Goal: Task Accomplishment & Management: Use online tool/utility

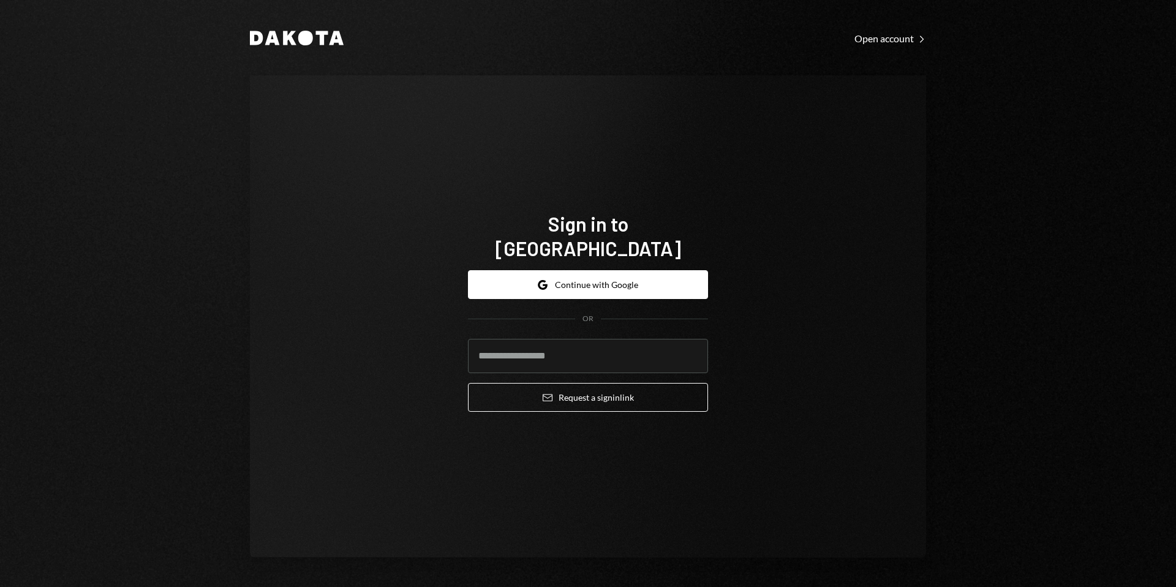
click at [564, 352] on input "email" at bounding box center [588, 356] width 240 height 34
type input "**********"
click at [468, 383] on button "Email Request a sign in link" at bounding box center [588, 397] width 240 height 29
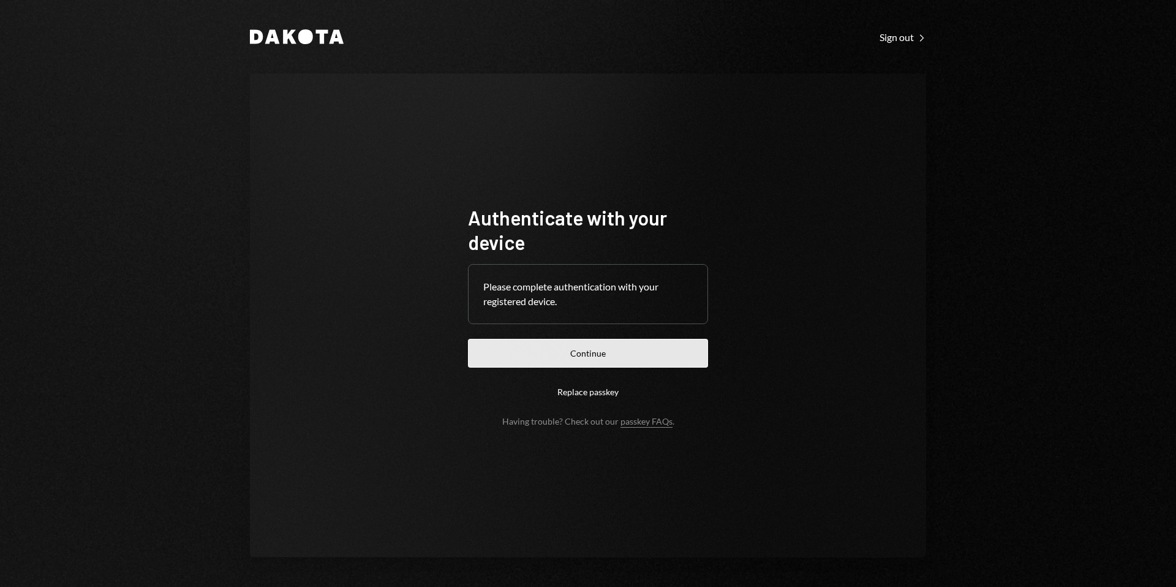
click at [629, 361] on button "Continue" at bounding box center [588, 353] width 240 height 29
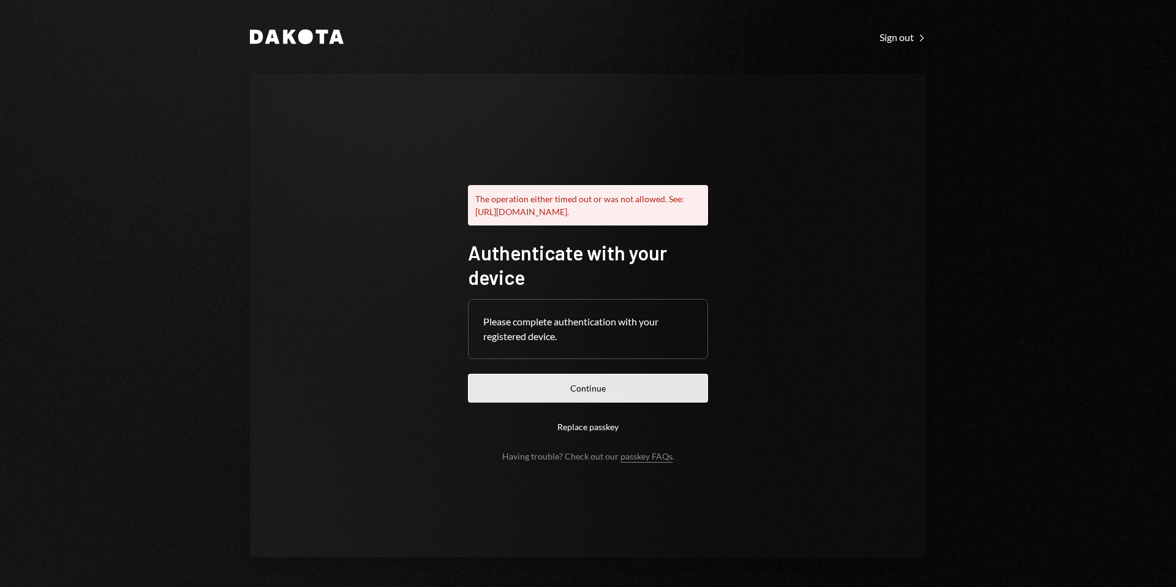
click at [615, 401] on button "Continue" at bounding box center [588, 388] width 240 height 29
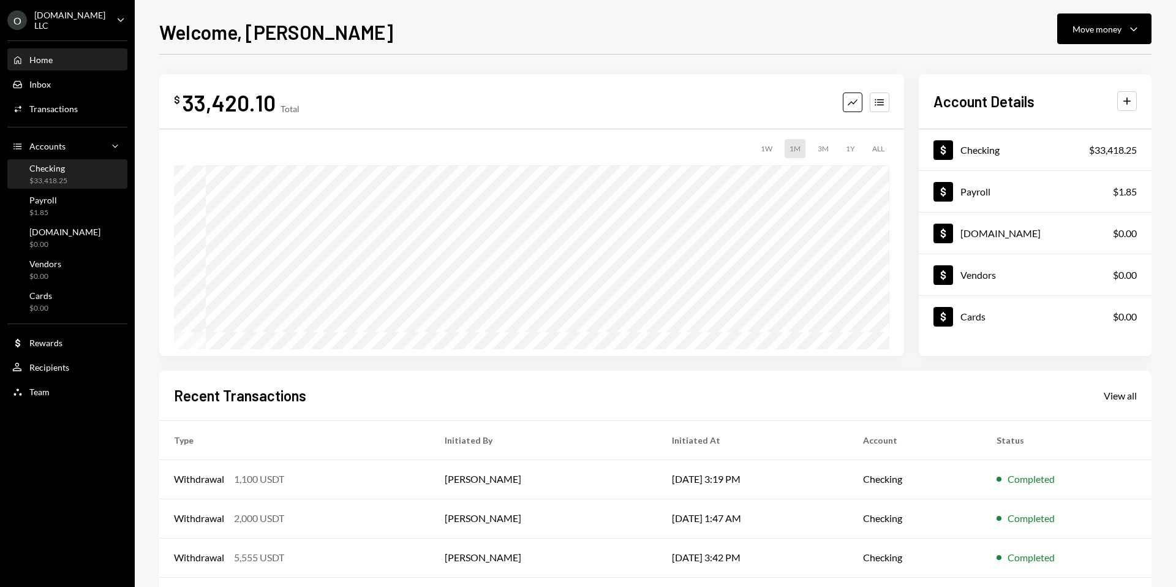
click at [58, 170] on div "Checking" at bounding box center [48, 168] width 38 height 10
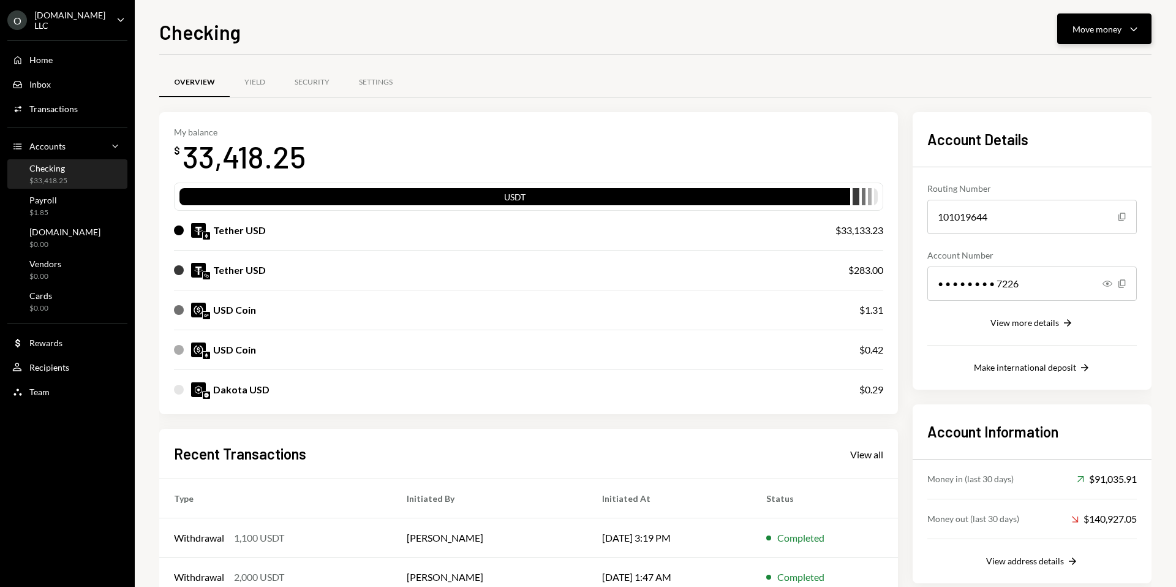
click at [1109, 29] on div "Move money" at bounding box center [1097, 29] width 49 height 13
click at [1075, 65] on div "Send" at bounding box center [1094, 65] width 89 height 13
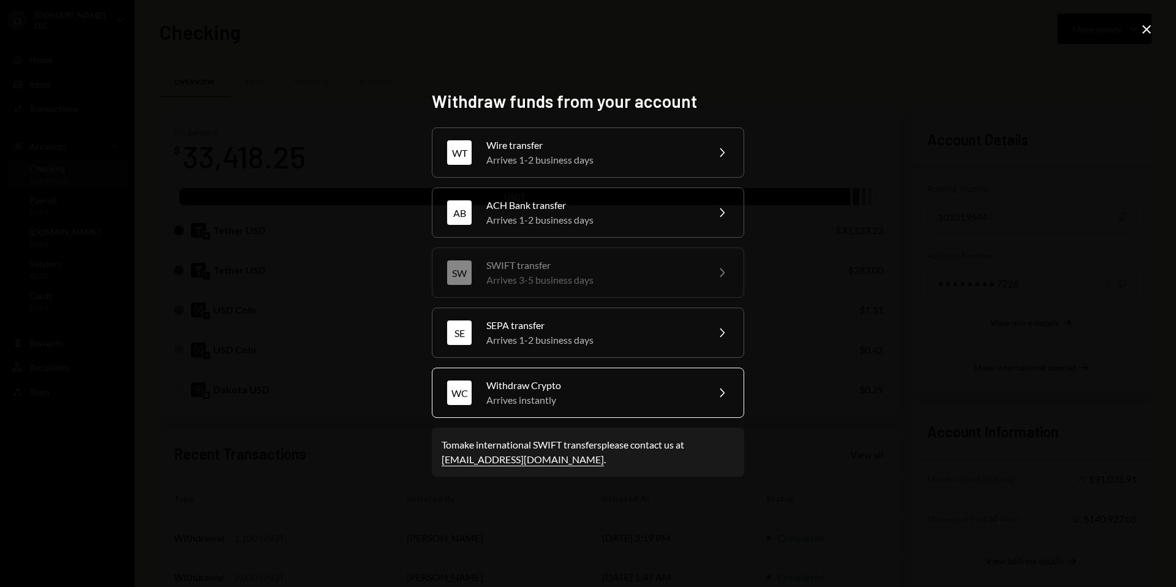
click at [579, 404] on div "Arrives instantly" at bounding box center [593, 400] width 213 height 15
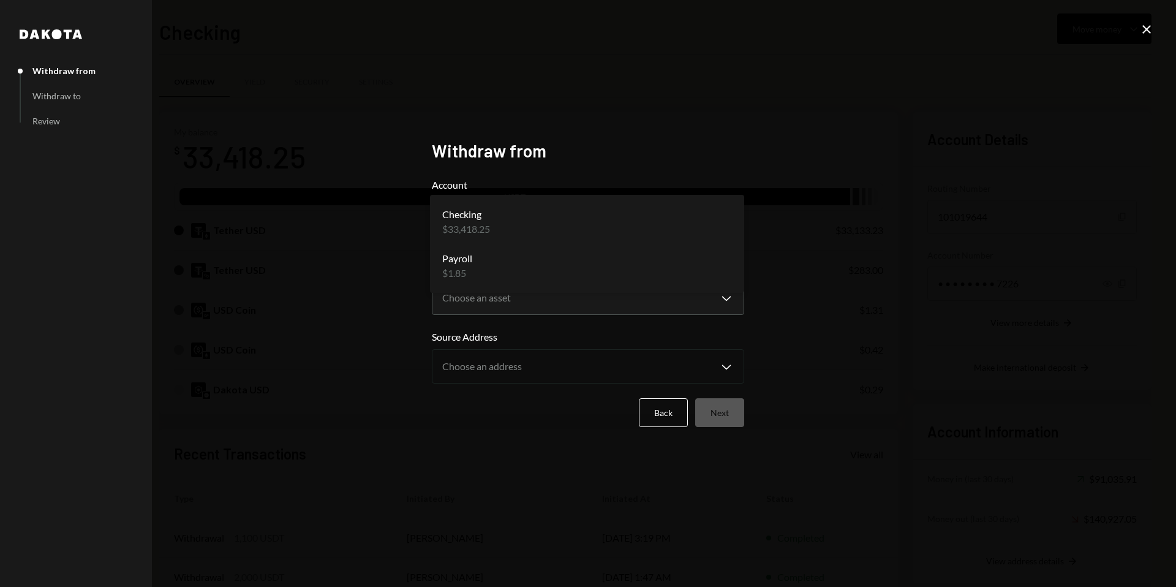
click at [622, 226] on body "O [DOMAIN_NAME] LLC Caret Down Home Home Inbox Inbox Activities Transactions Ac…" at bounding box center [588, 293] width 1176 height 587
click at [528, 293] on body "O [DOMAIN_NAME] LLC Caret Down Home Home Inbox Inbox Activities Transactions Ac…" at bounding box center [588, 293] width 1176 height 587
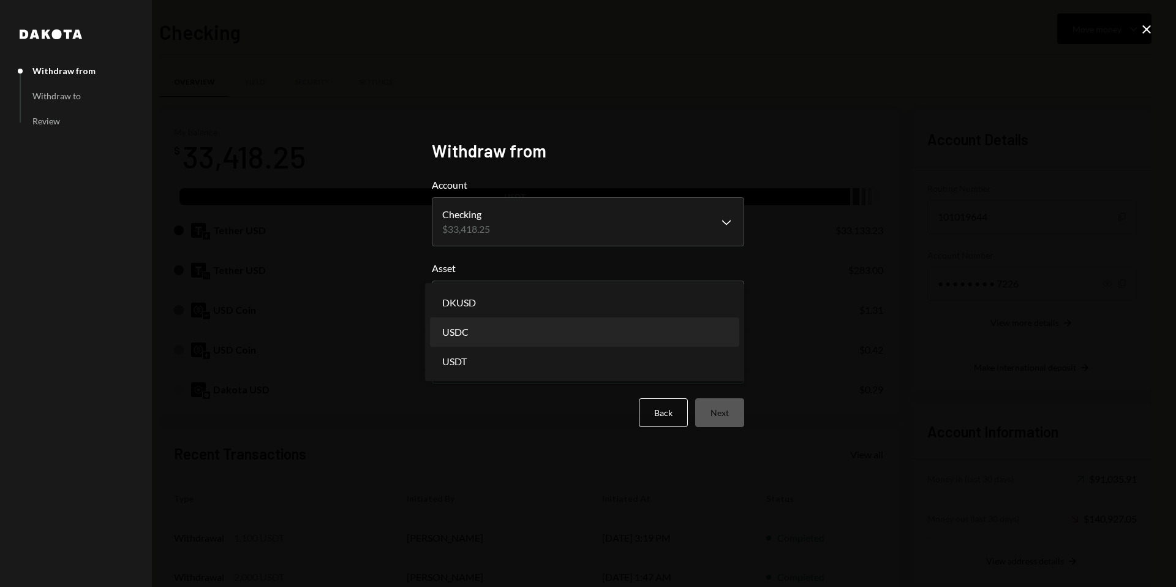
select select "****"
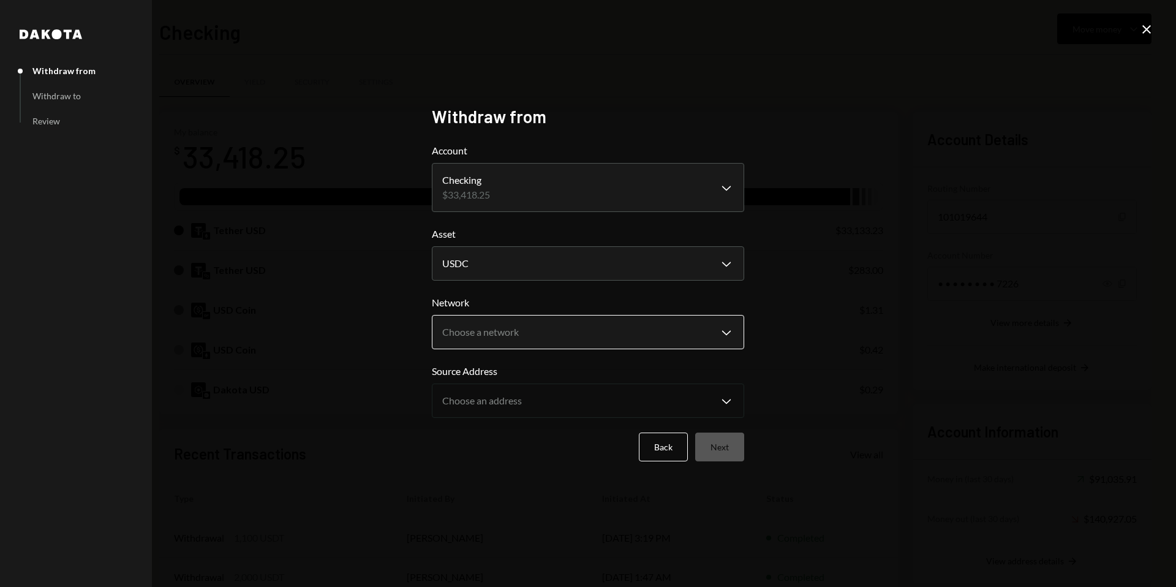
click at [518, 335] on body "O [DOMAIN_NAME] LLC Caret Down Home Home Inbox Inbox Activities Transactions Ac…" at bounding box center [588, 293] width 1176 height 587
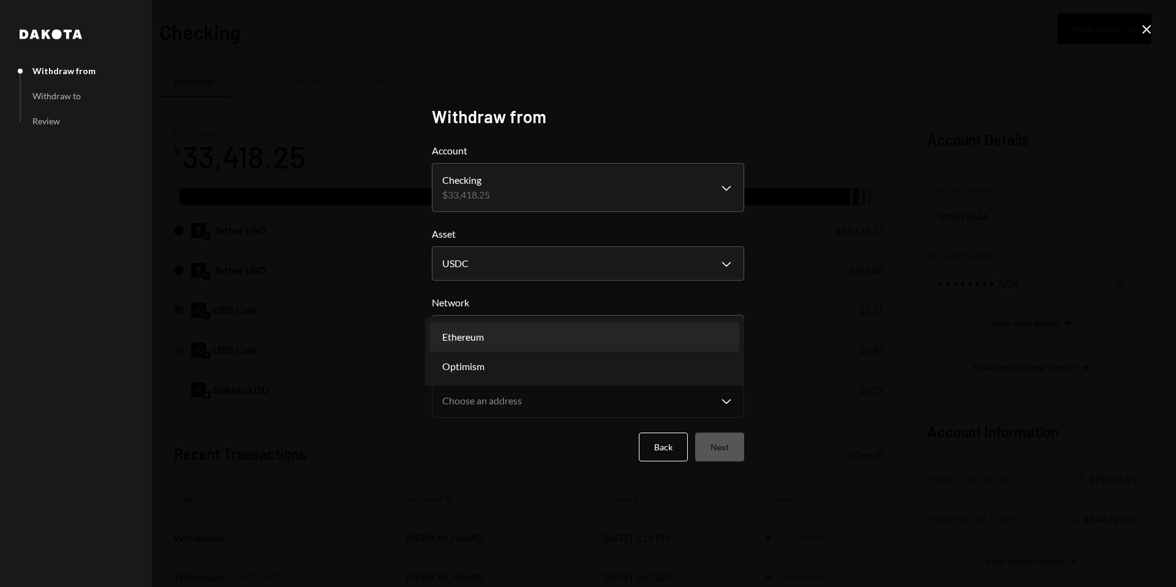
select select "**********"
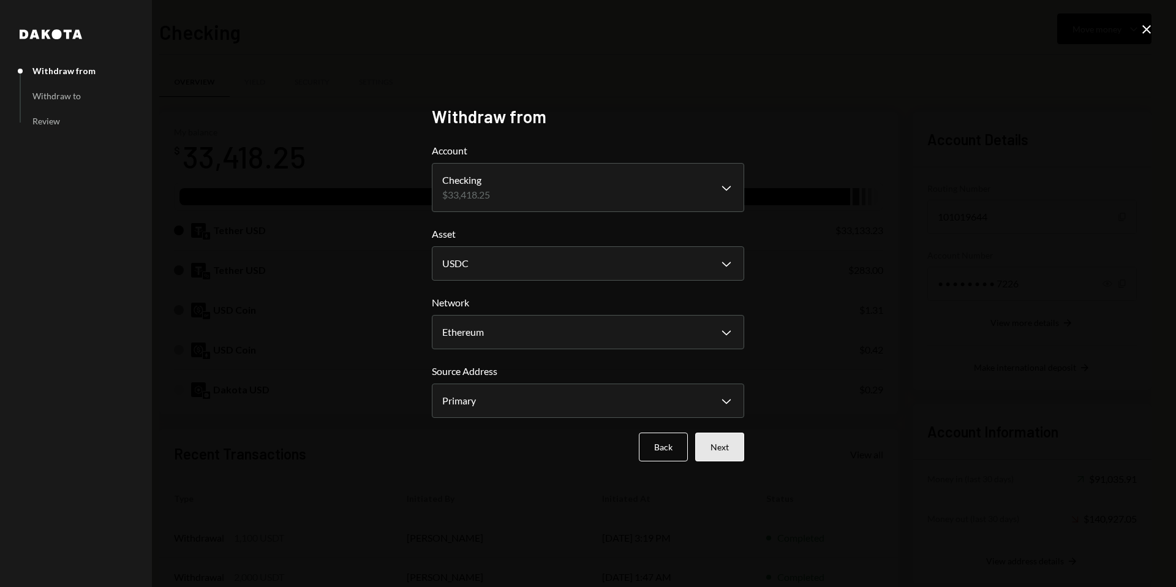
click at [725, 452] on button "Next" at bounding box center [719, 447] width 49 height 29
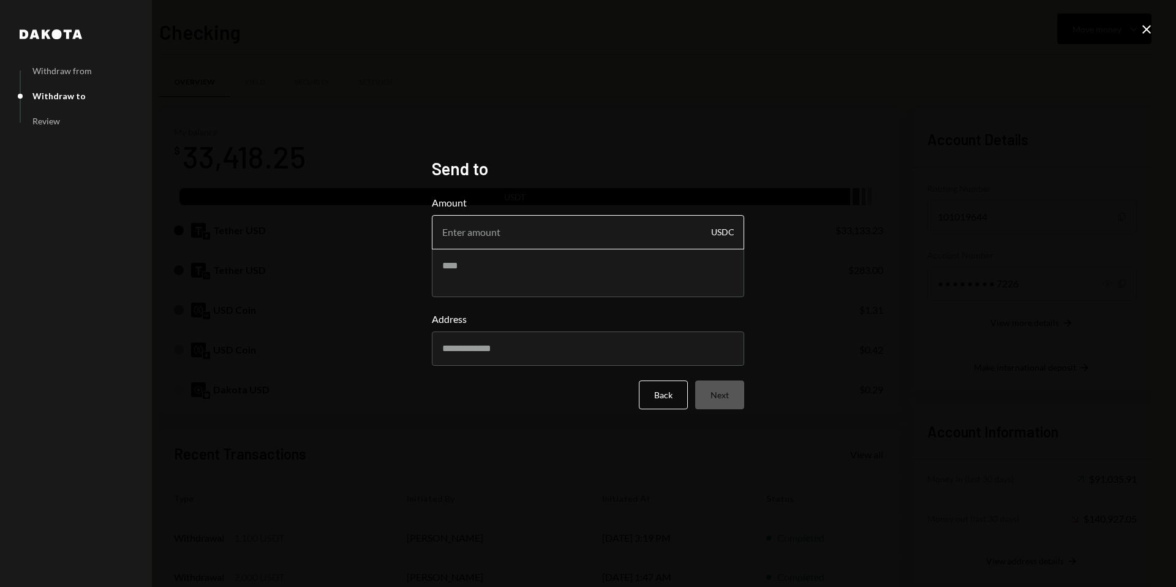
click at [472, 238] on input "Amount" at bounding box center [588, 232] width 312 height 34
type input "1362"
type input "1362.5"
type input "1363"
click at [590, 281] on textarea at bounding box center [588, 272] width 312 height 49
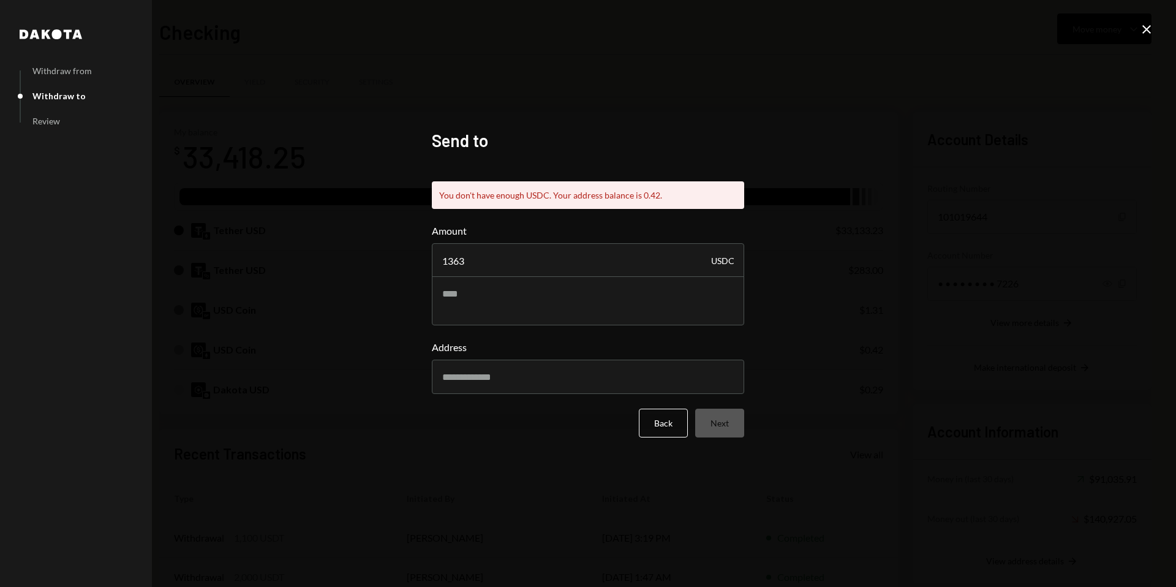
click at [670, 445] on div "Send to You don't have enough USDC. Your address balance is 0.42. Amount 1363 U…" at bounding box center [588, 294] width 312 height 328
click at [663, 428] on button "Back" at bounding box center [663, 423] width 49 height 29
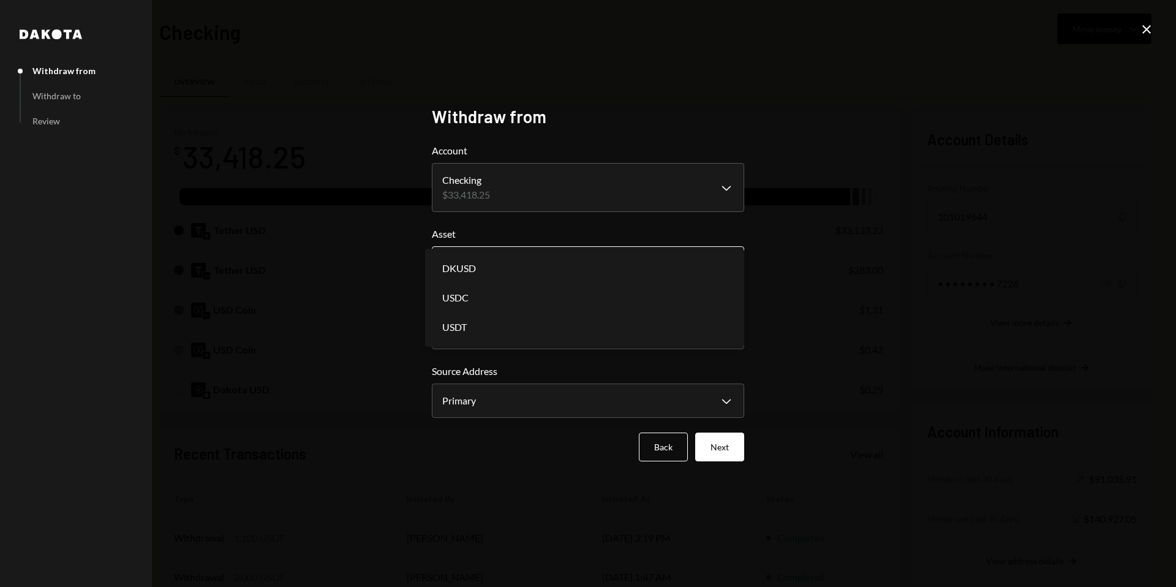
click at [615, 271] on body "O [DOMAIN_NAME] LLC Caret Down Home Home Inbox Inbox Activities Transactions Ac…" at bounding box center [588, 293] width 1176 height 587
select select "****"
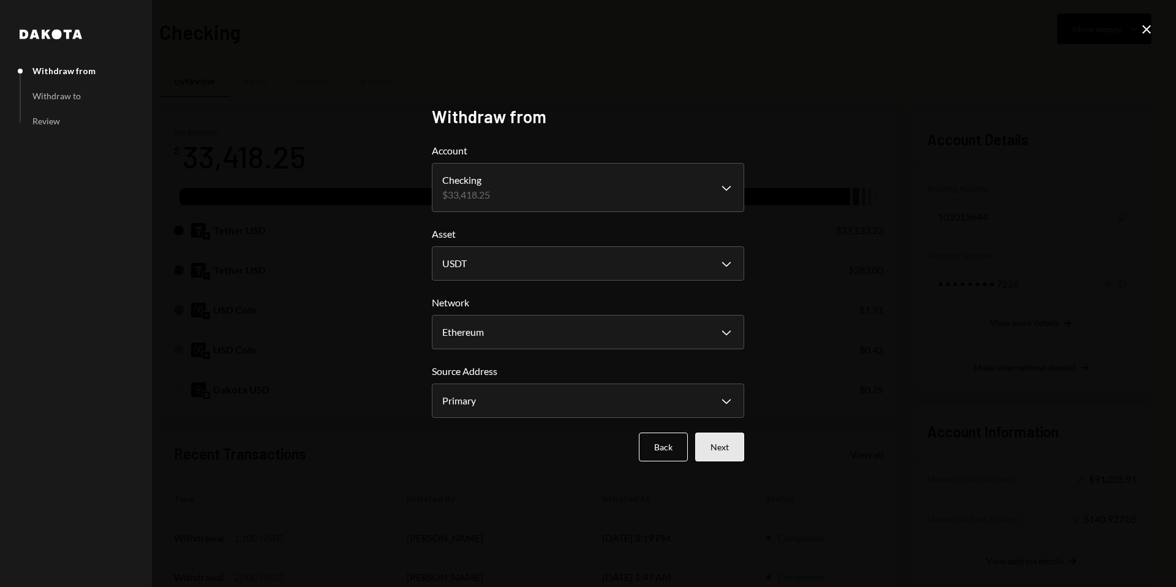
click at [710, 446] on button "Next" at bounding box center [719, 447] width 49 height 29
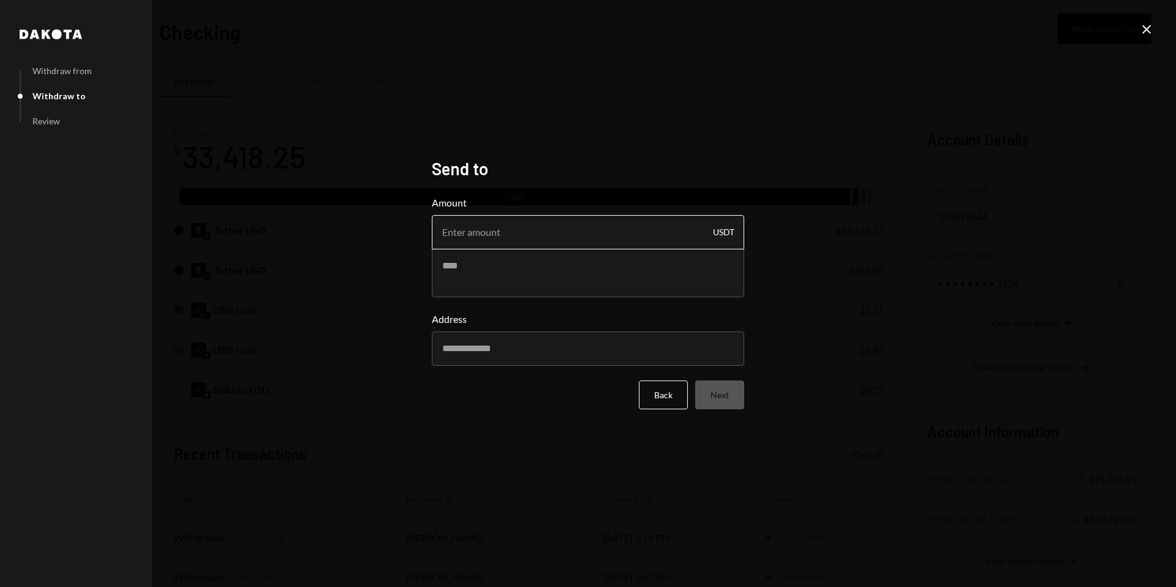
click at [504, 238] on input "Amount" at bounding box center [588, 232] width 312 height 34
type input "1363"
click at [528, 280] on textarea at bounding box center [588, 272] width 312 height 49
type textarea "**********"
click at [549, 343] on input "Address" at bounding box center [588, 348] width 312 height 34
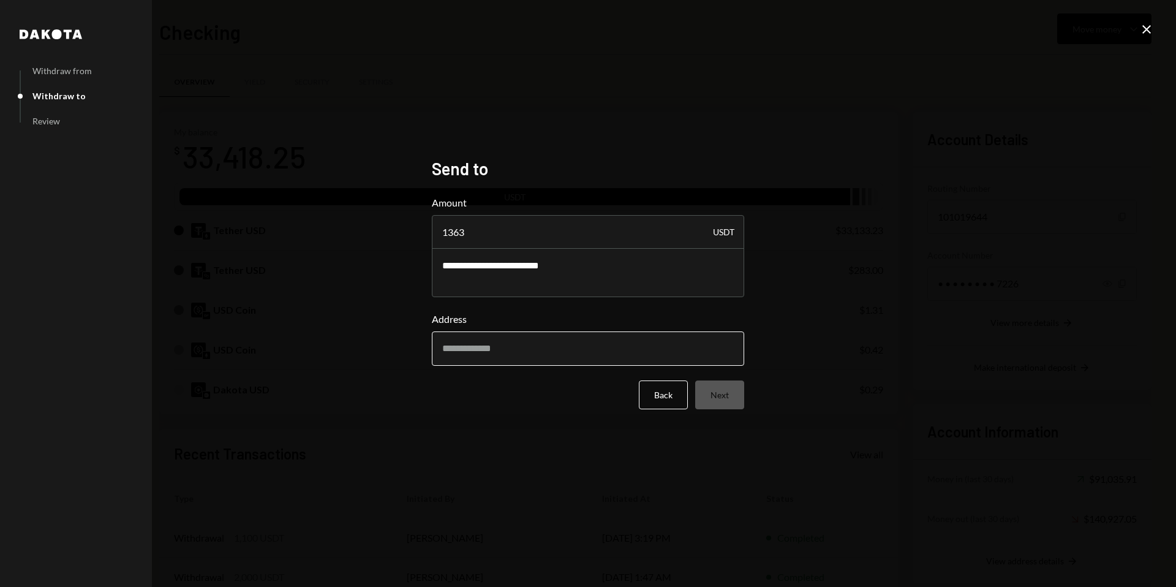
click at [507, 357] on input "Address" at bounding box center [588, 348] width 312 height 34
paste input "**********"
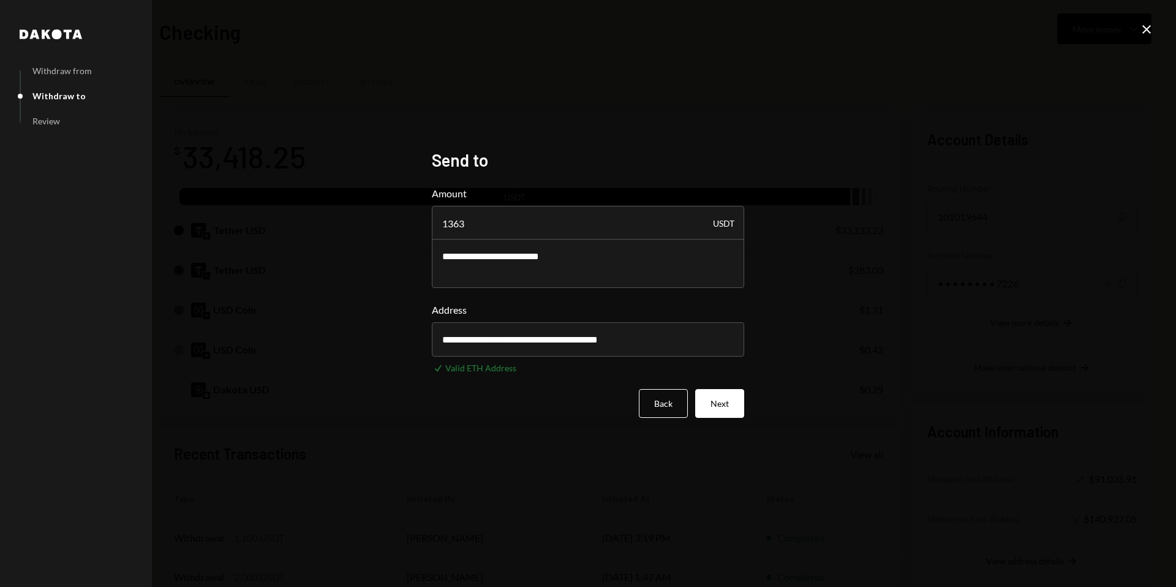
type input "**********"
click at [725, 403] on button "Next" at bounding box center [719, 403] width 49 height 29
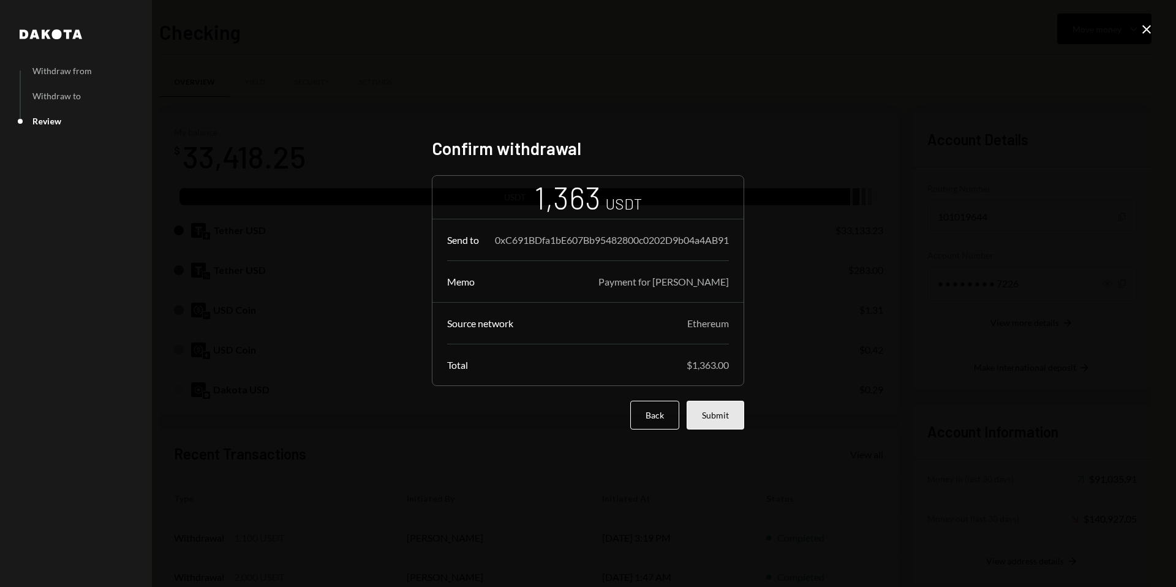
click at [707, 430] on button "Submit" at bounding box center [716, 415] width 58 height 29
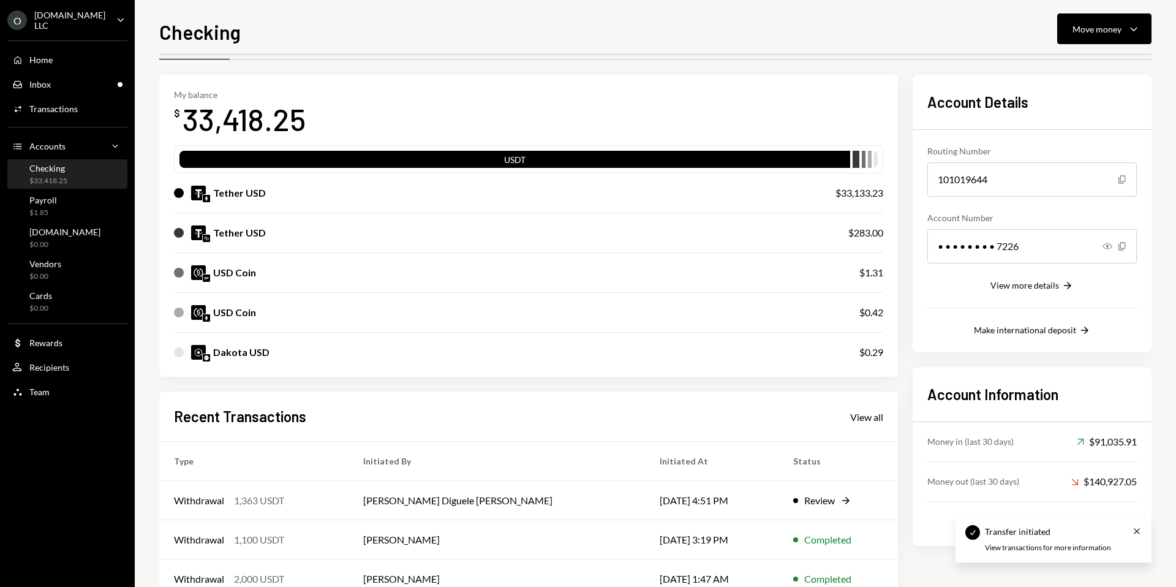
scroll to position [99, 0]
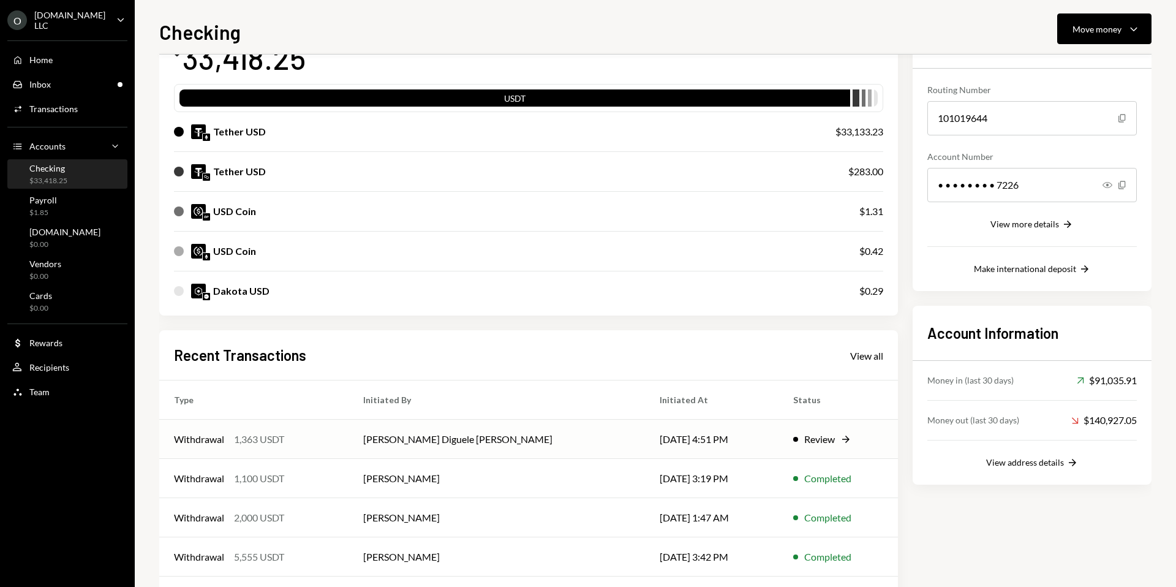
click at [333, 447] on td "Withdrawal 1,363 USDT" at bounding box center [253, 439] width 189 height 39
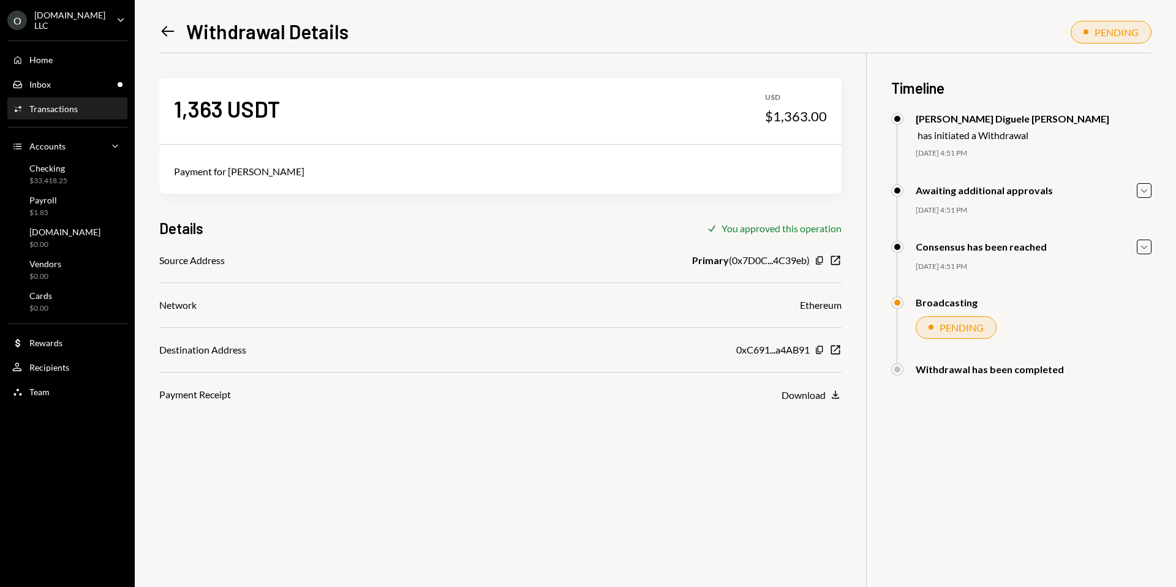
click at [932, 441] on div "1,363 USDT USD $1,363.00 Payment for [PERSON_NAME] Details Check You approved t…" at bounding box center [655, 346] width 993 height 587
click at [802, 398] on div "Download" at bounding box center [804, 395] width 44 height 12
